Goal: Information Seeking & Learning: Understand process/instructions

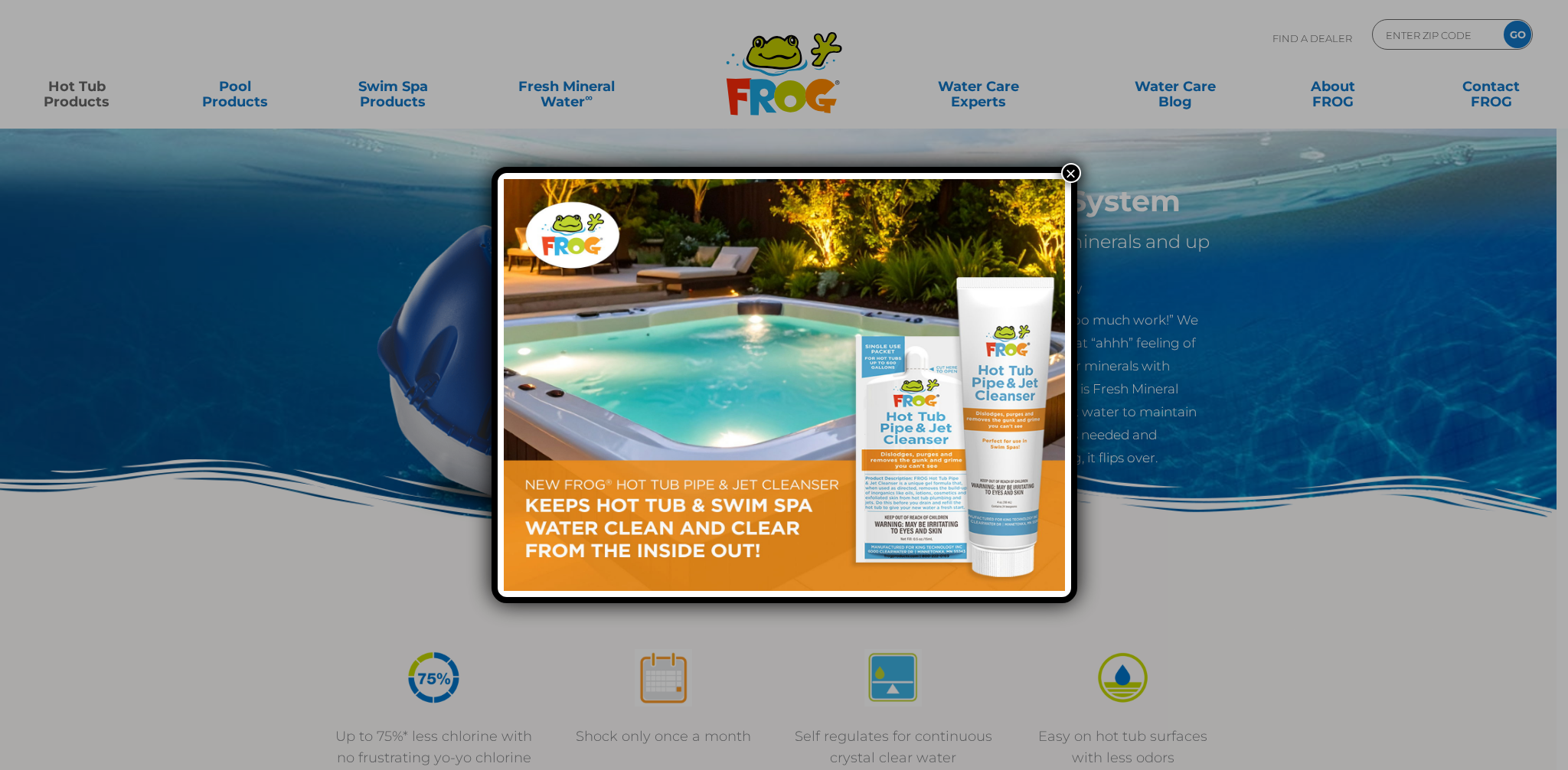
click at [1075, 168] on button "×" at bounding box center [1071, 173] width 20 height 20
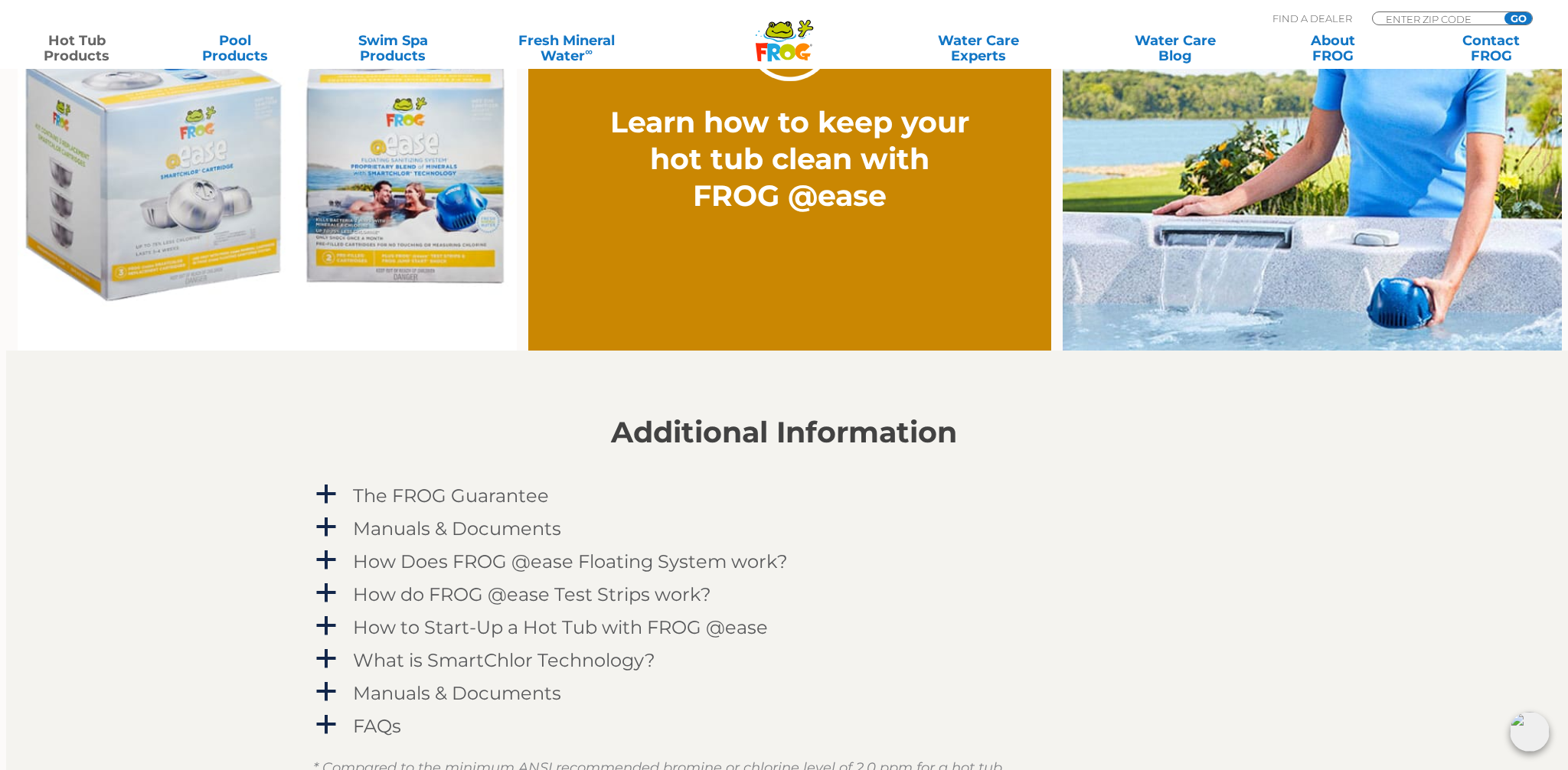
scroll to position [1324, 0]
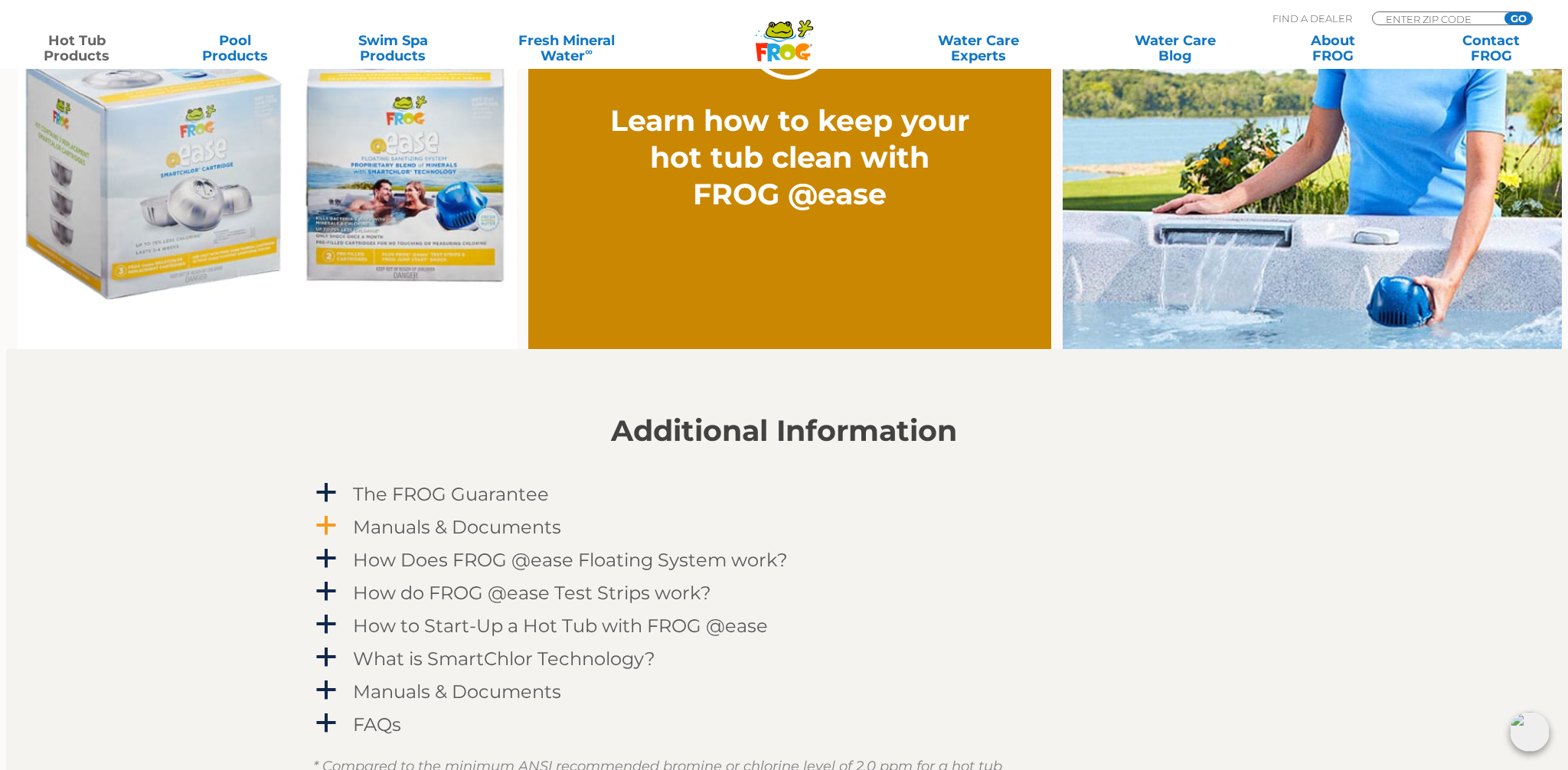
click at [452, 524] on h4 "Manuals & Documents" at bounding box center [457, 526] width 209 height 21
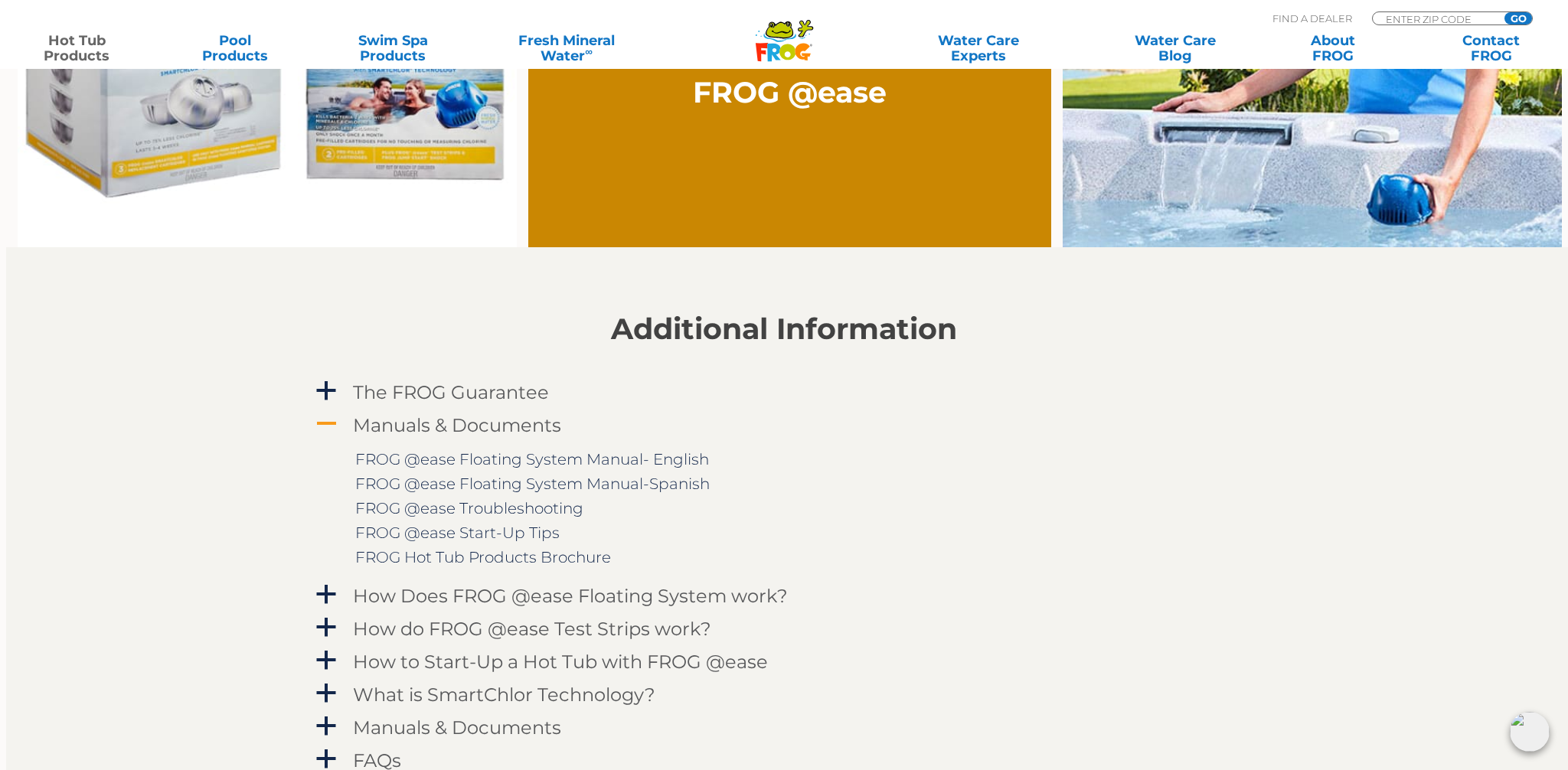
scroll to position [1425, 0]
click at [493, 458] on link "FROG @ease Floating System Manual- English" at bounding box center [532, 460] width 354 height 19
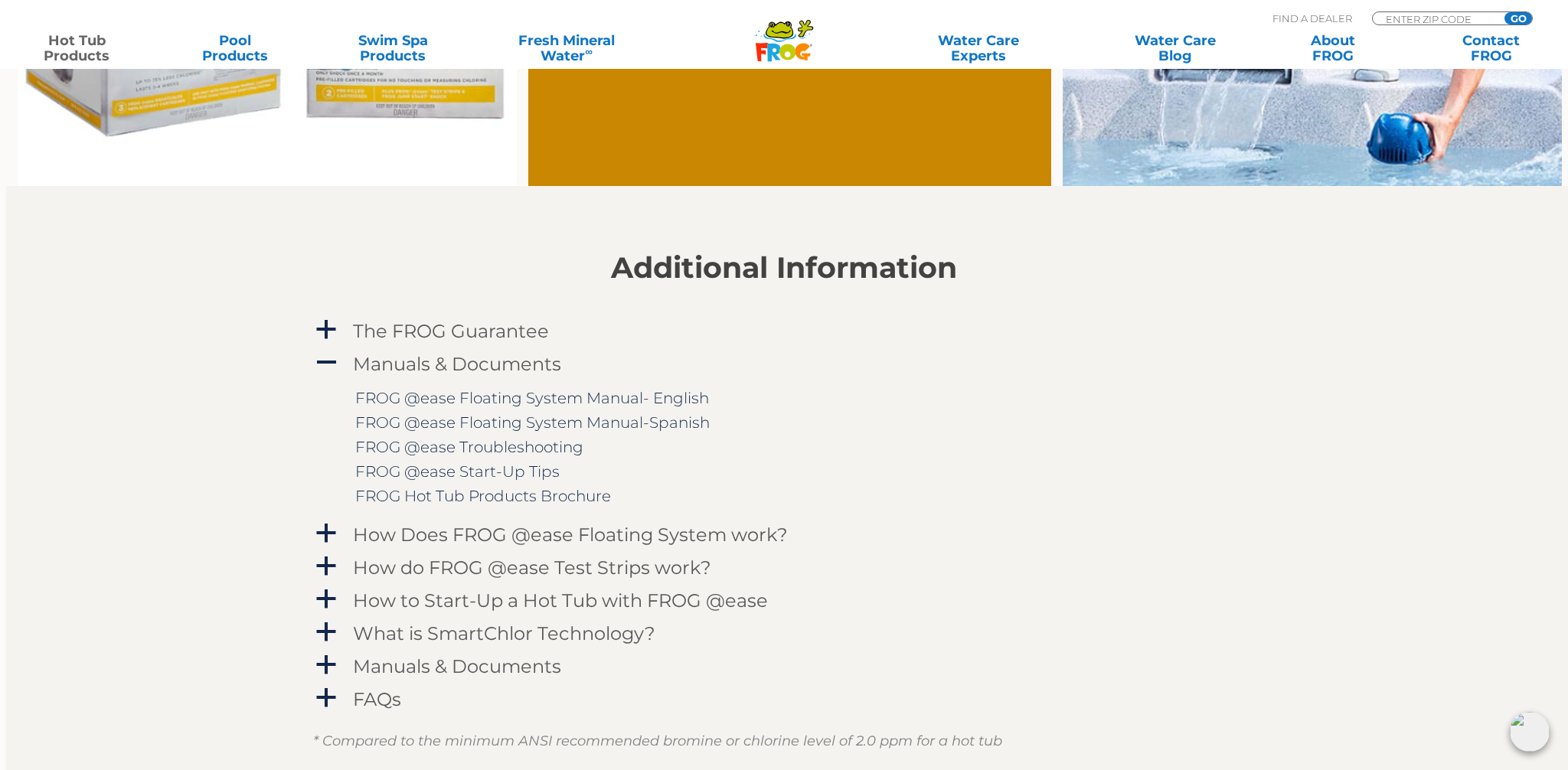
scroll to position [1488, 0]
click at [387, 696] on h4 "FAQs" at bounding box center [377, 698] width 48 height 21
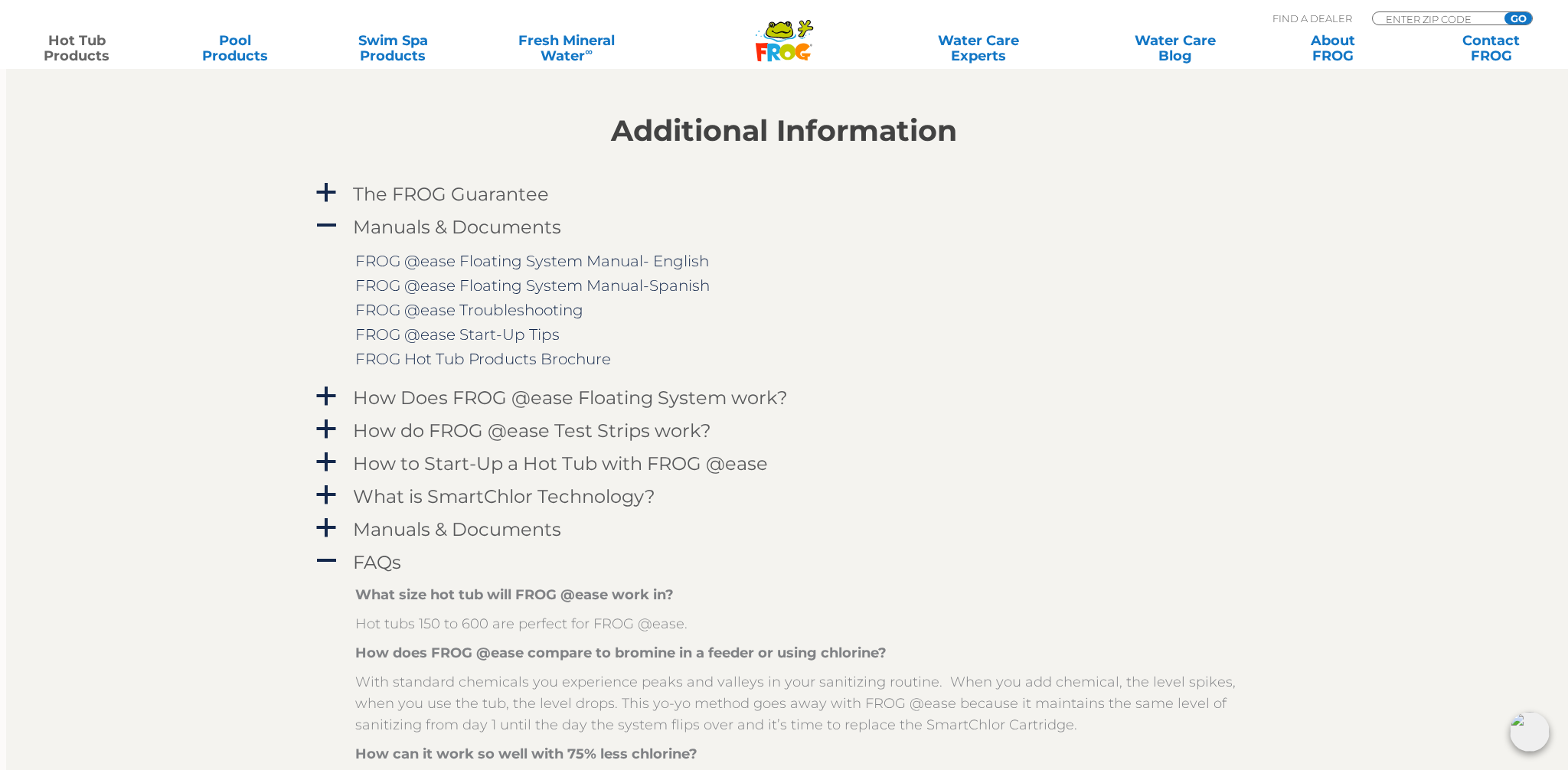
scroll to position [1624, 0]
click at [585, 496] on h4 "What is SmartChlor Technology?" at bounding box center [504, 497] width 303 height 21
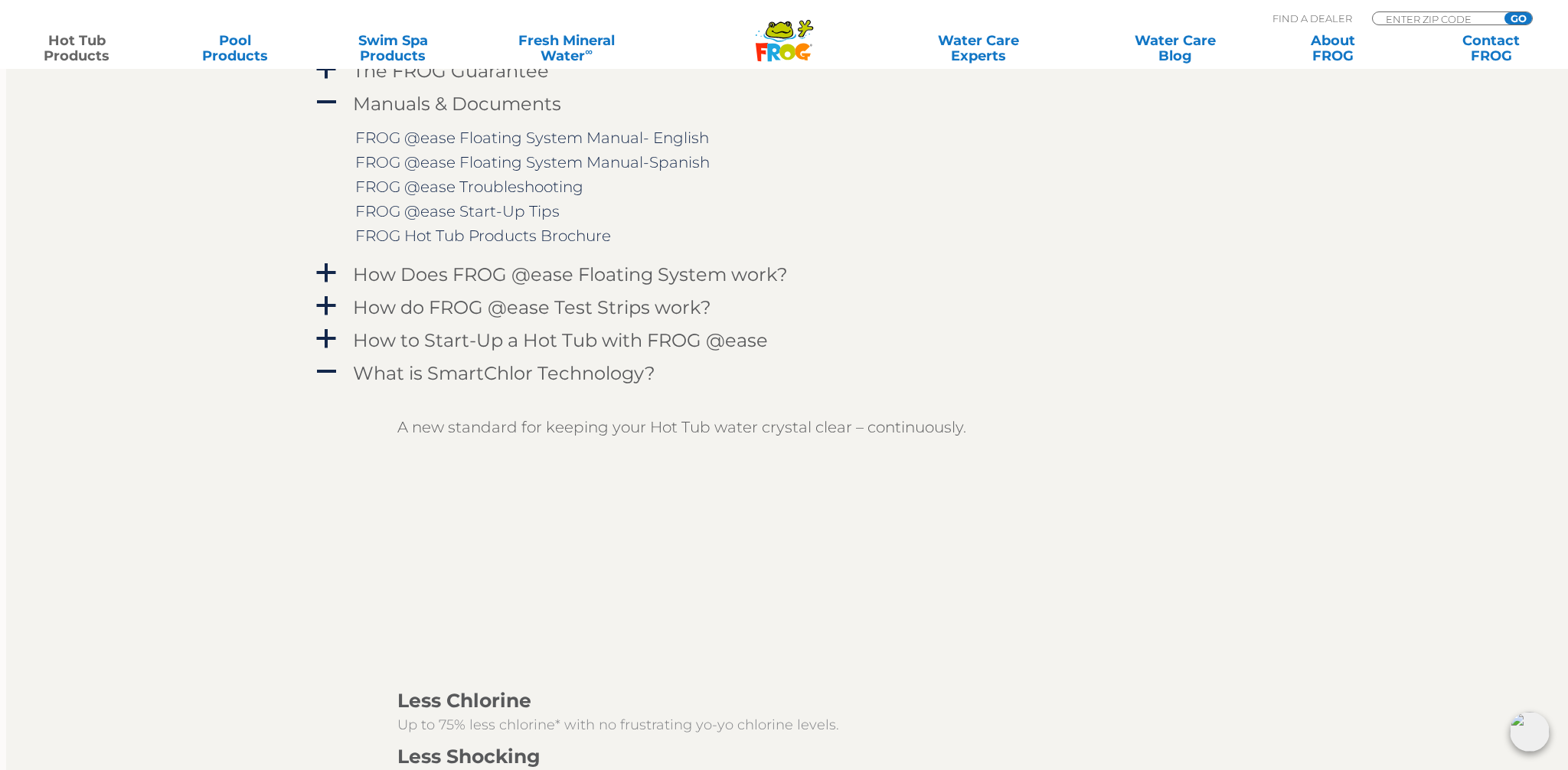
scroll to position [1748, 1]
click at [572, 336] on h4 "How to Start-Up a Hot Tub with FROG @ease" at bounding box center [559, 340] width 415 height 21
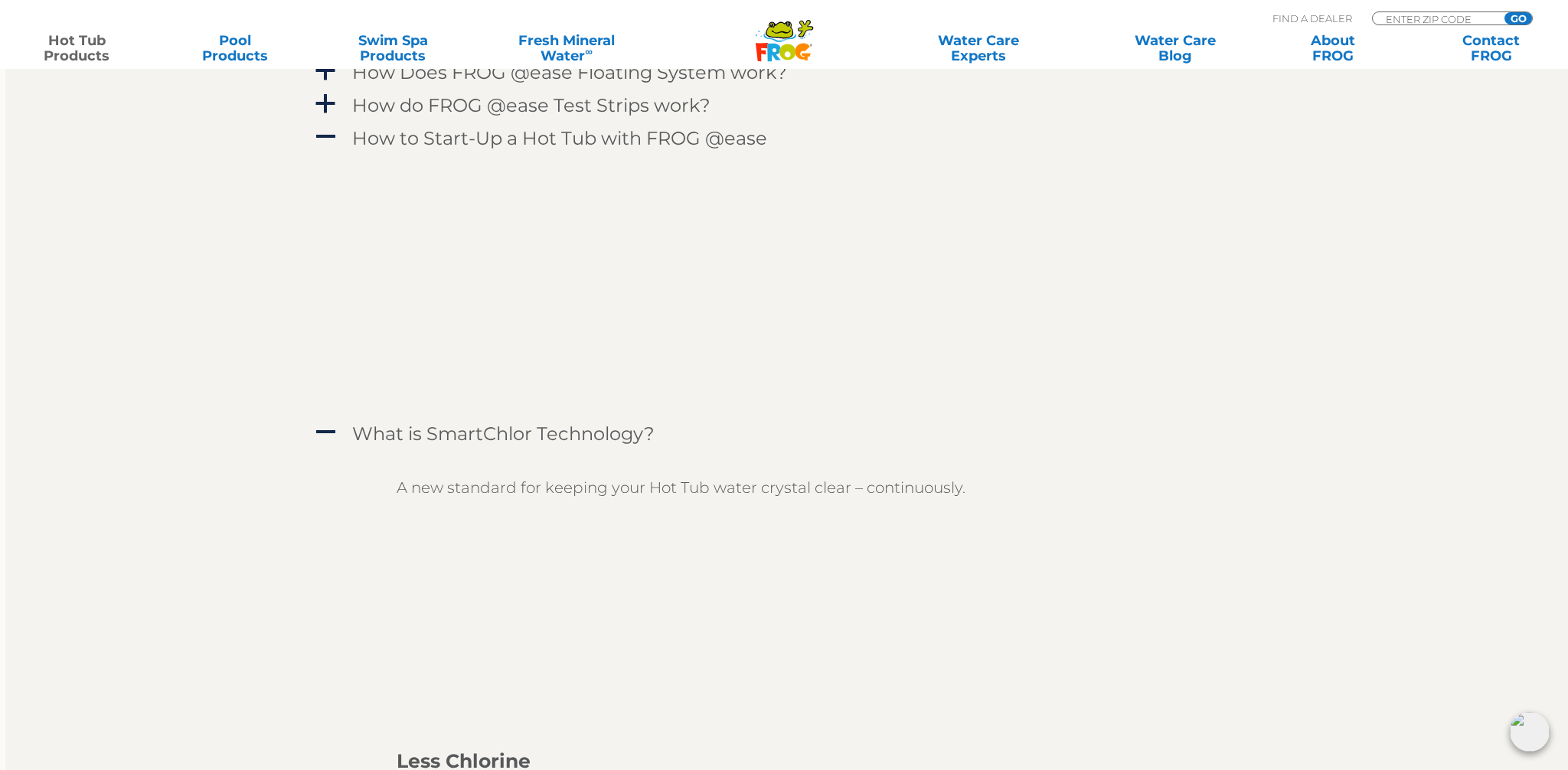
scroll to position [1963, 1]
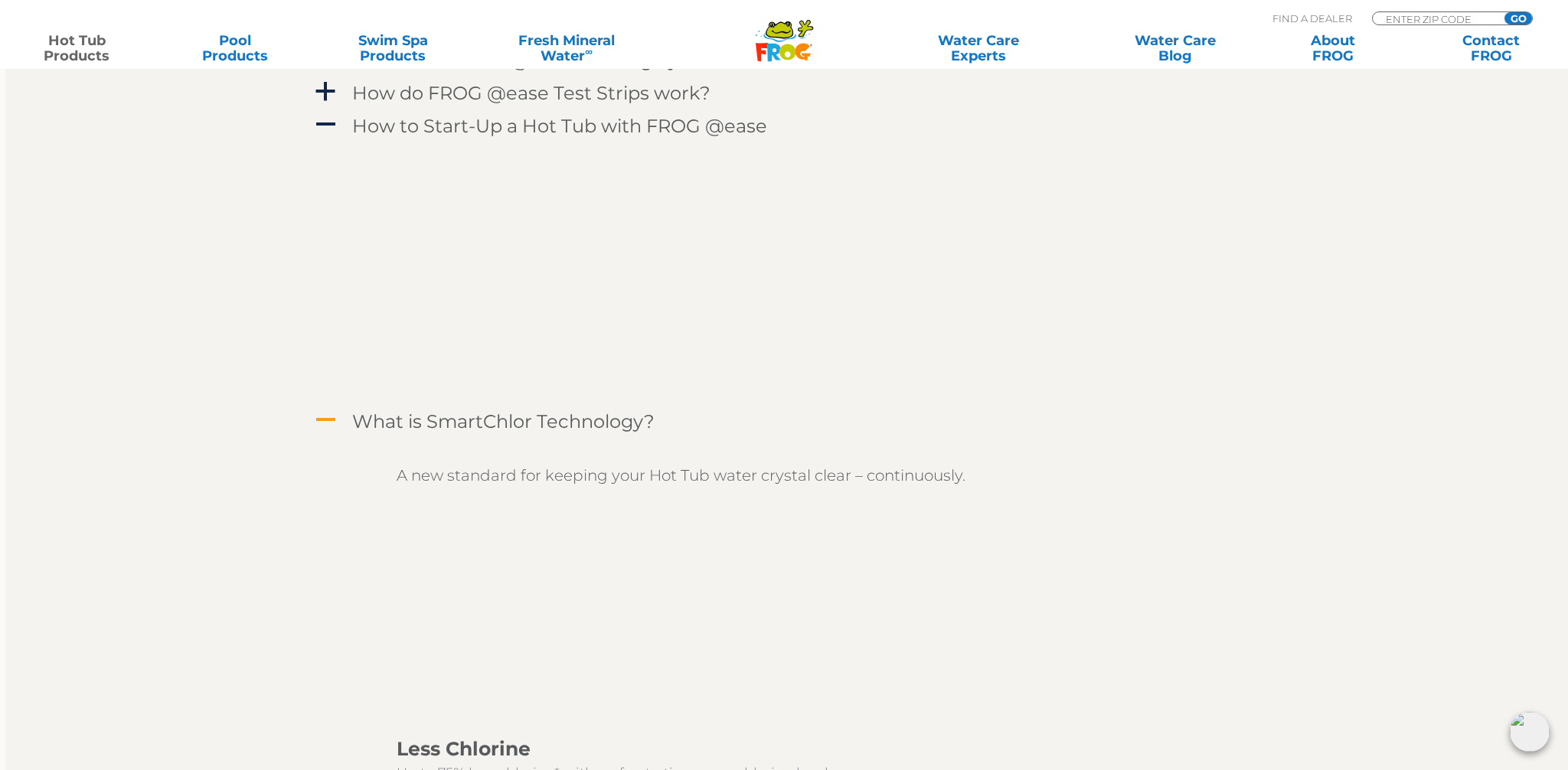
click at [326, 419] on span "A" at bounding box center [326, 421] width 23 height 23
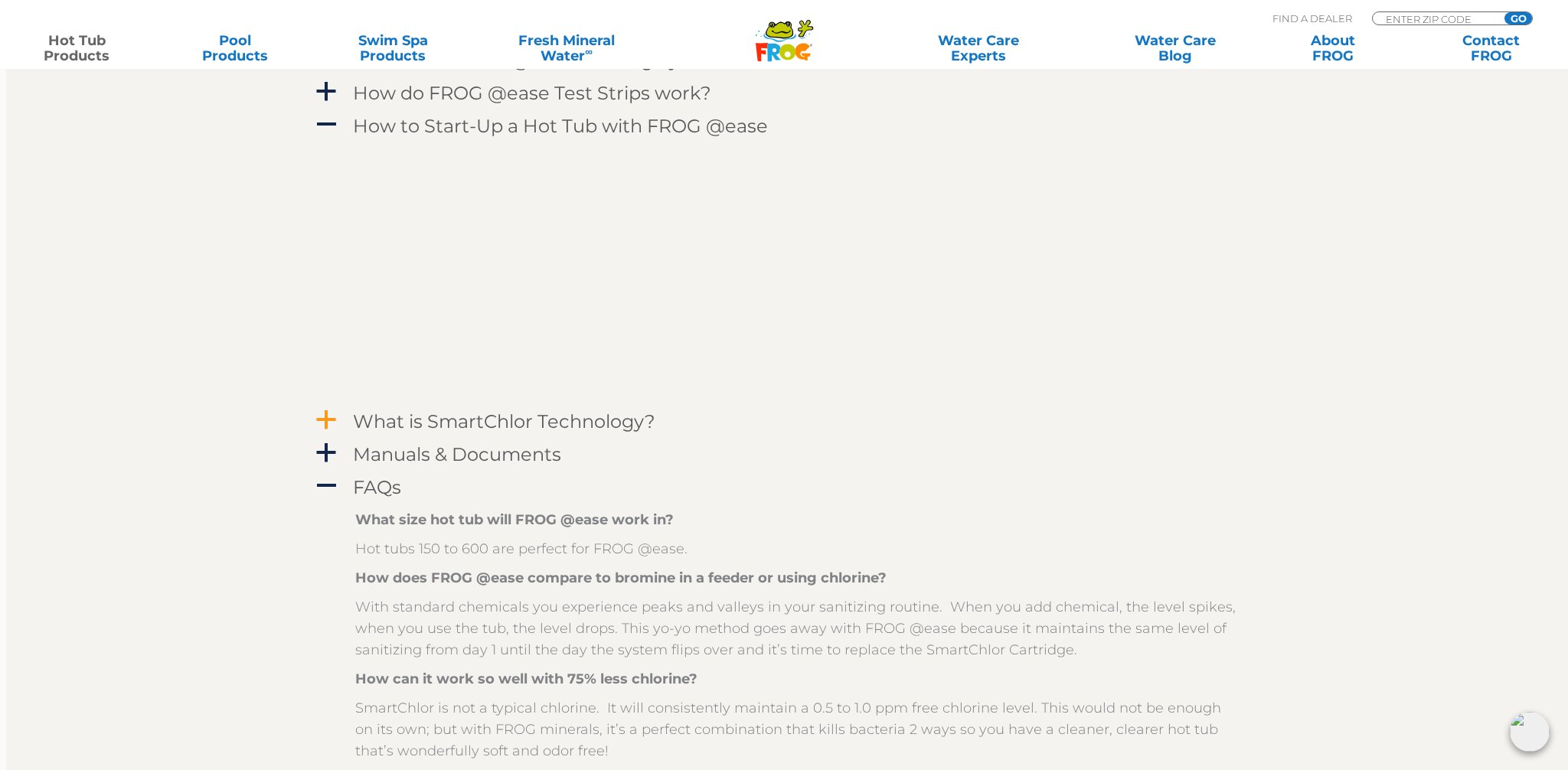
click at [326, 419] on span "a" at bounding box center [326, 421] width 23 height 23
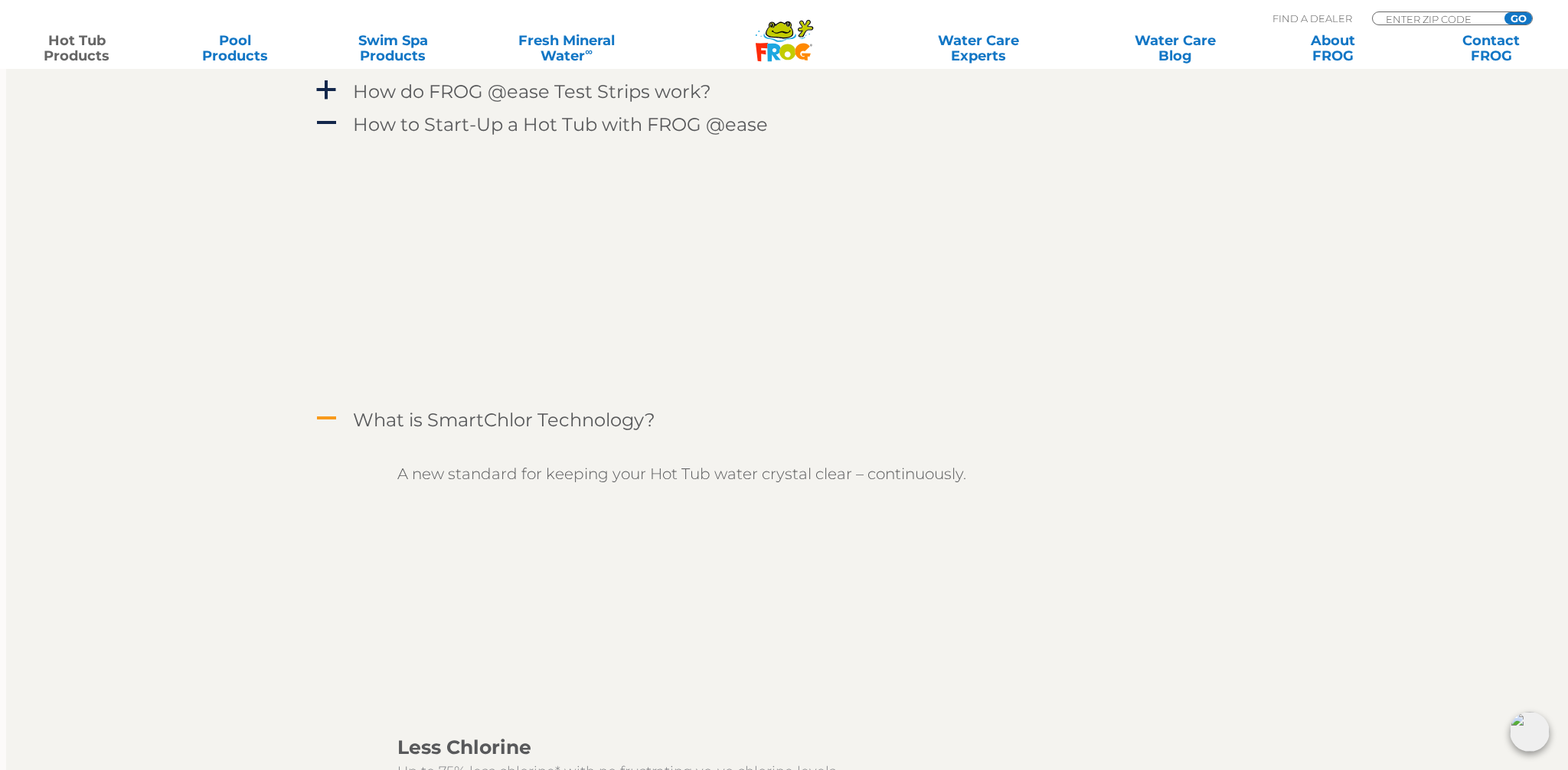
click at [333, 415] on span "A" at bounding box center [326, 419] width 23 height 23
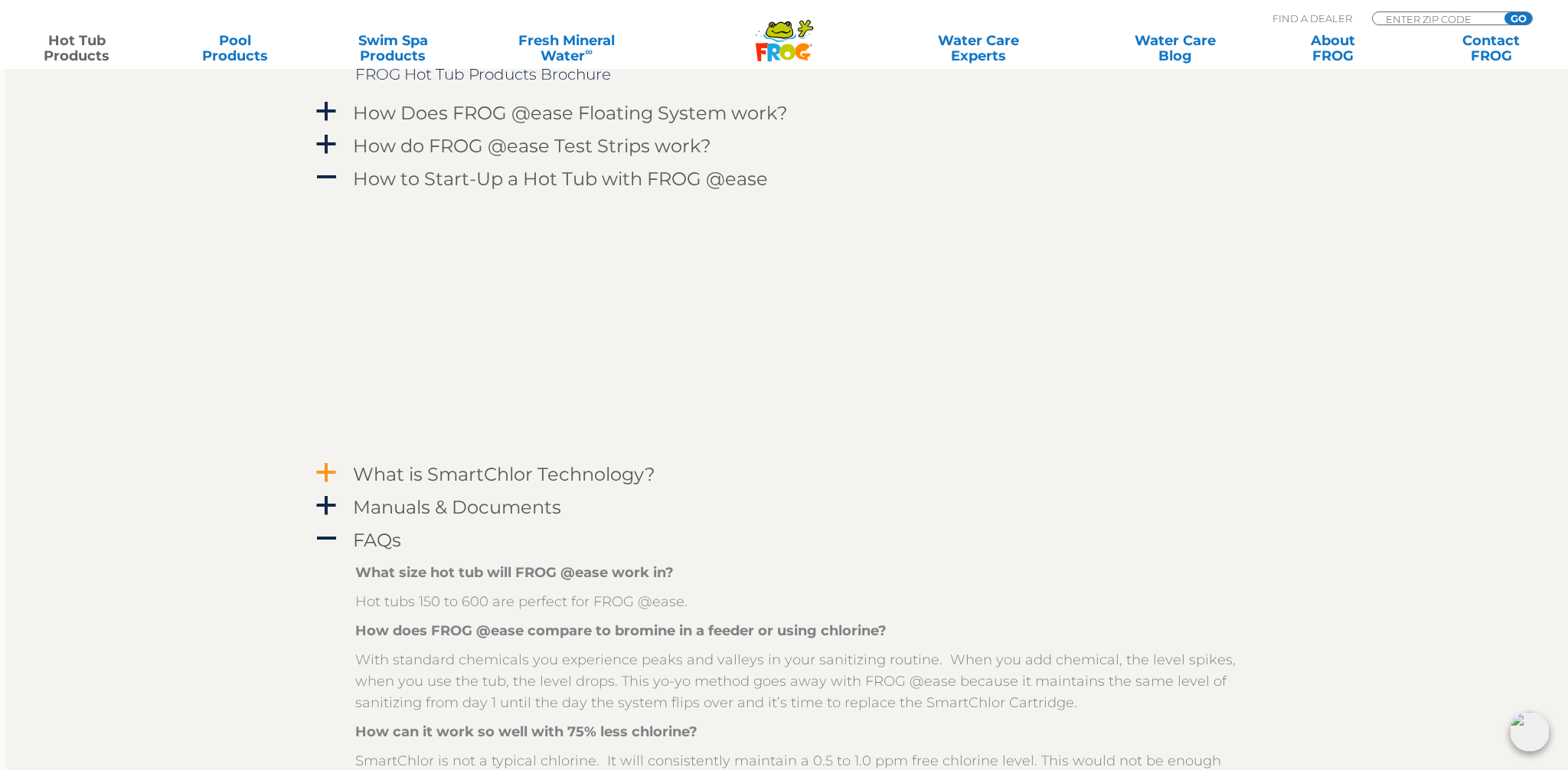
scroll to position [1914, 0]
